Goal: Find specific page/section: Find specific page/section

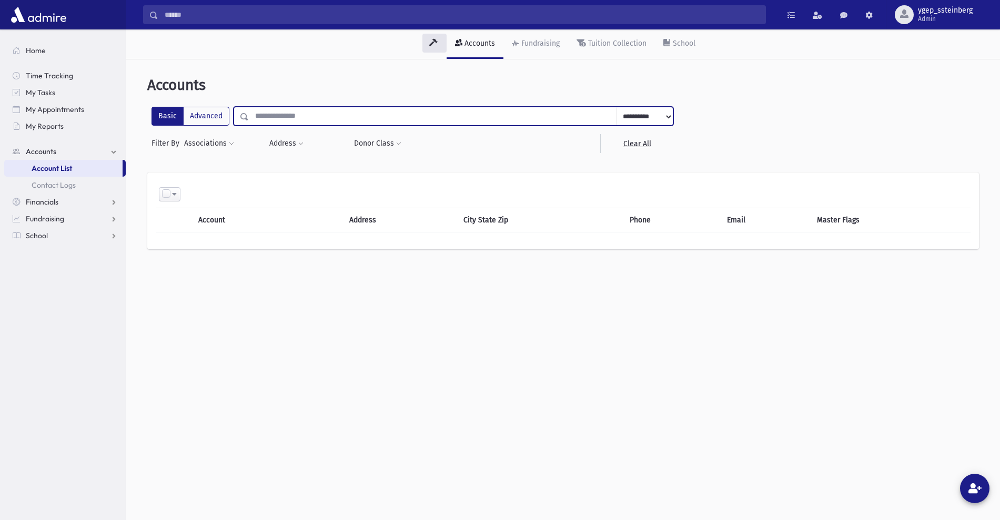
click at [272, 115] on input "text" at bounding box center [433, 116] width 368 height 19
type input "********"
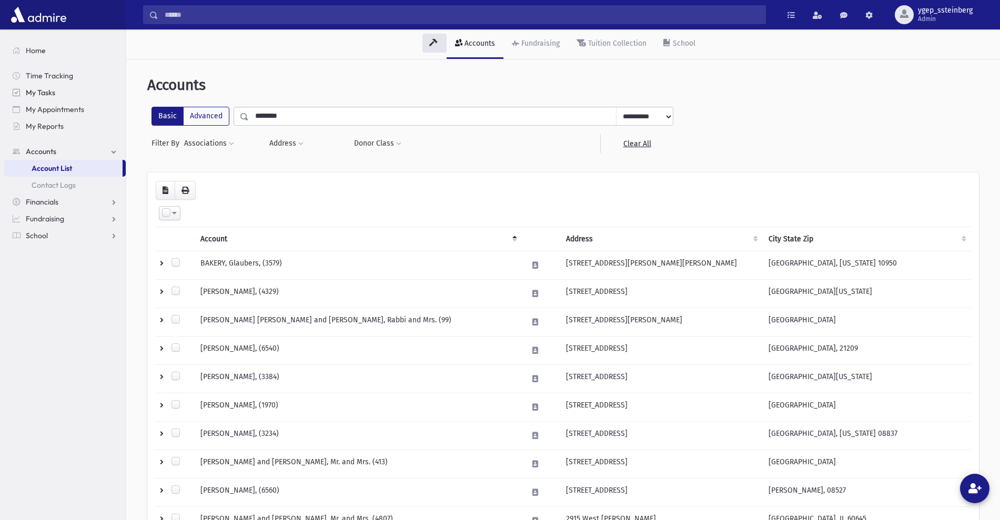
click at [39, 88] on span "My Tasks" at bounding box center [40, 92] width 29 height 9
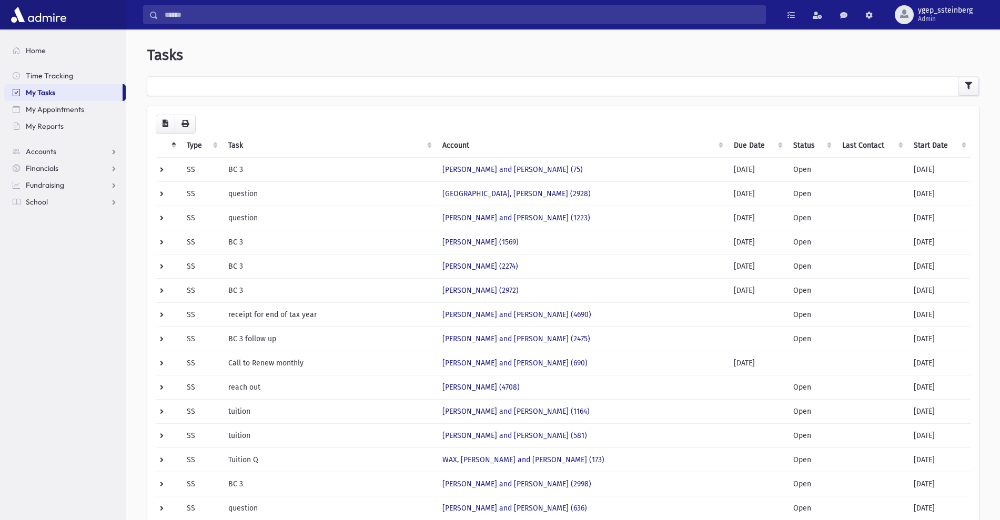
click at [922, 150] on th "Start Date" at bounding box center [938, 146] width 63 height 24
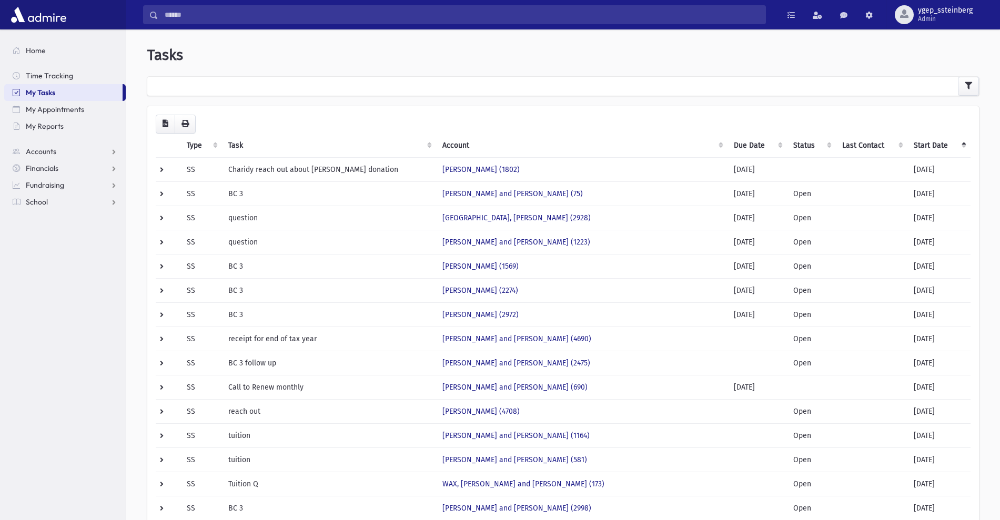
click at [922, 150] on th "Start Date" at bounding box center [938, 146] width 63 height 24
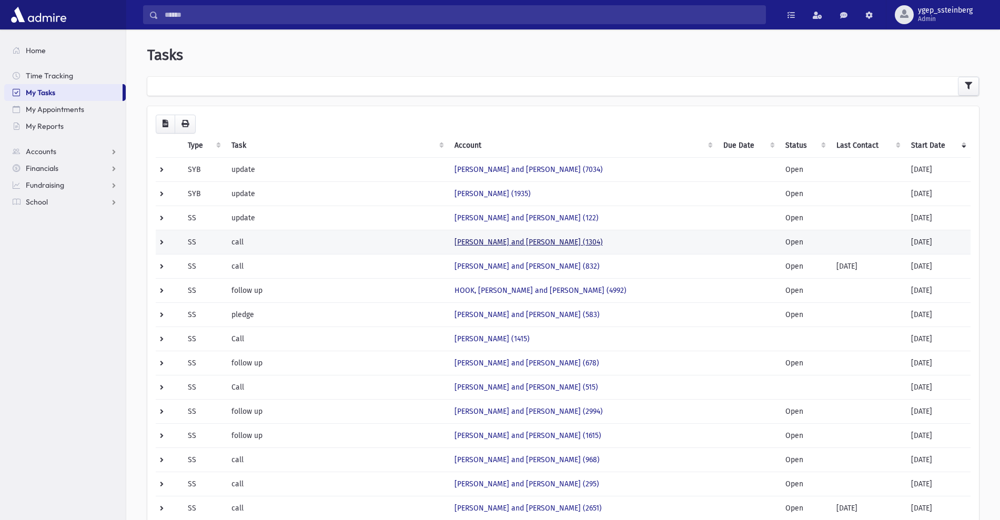
click at [496, 239] on link "[PERSON_NAME] and [PERSON_NAME] (1304)" at bounding box center [528, 242] width 148 height 9
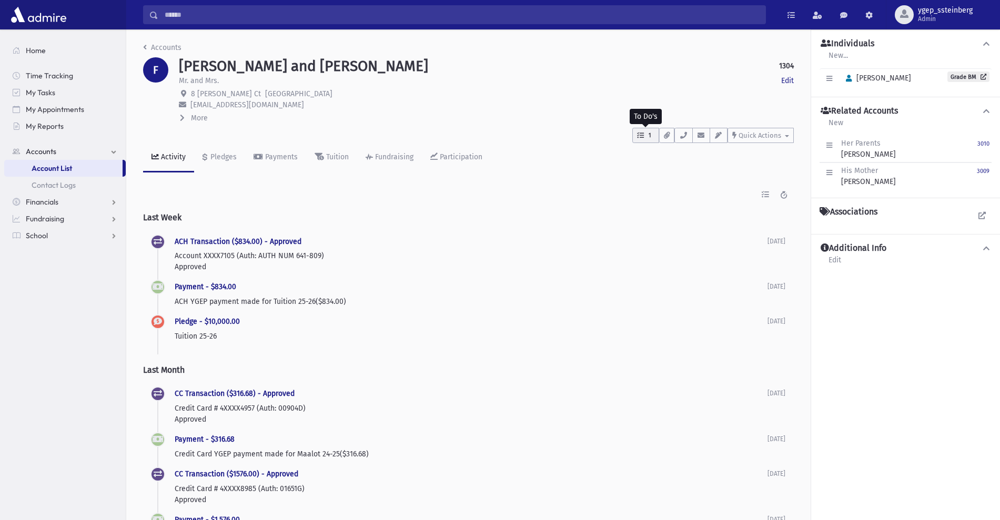
click at [648, 138] on span "1" at bounding box center [649, 135] width 9 height 9
